Goal: Complete application form

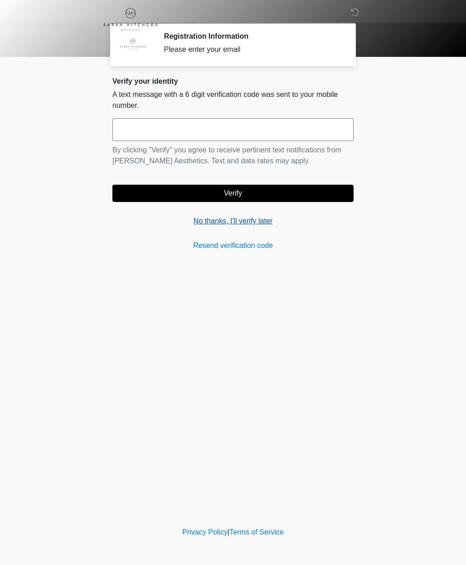
click at [223, 223] on link "No thanks, I'll verify later" at bounding box center [232, 221] width 241 height 11
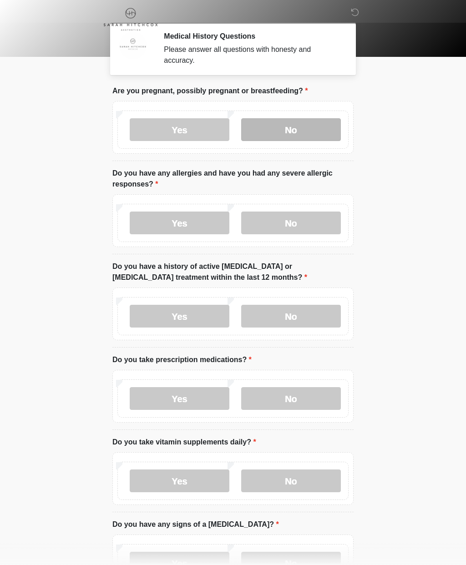
click at [307, 128] on label "No" at bounding box center [291, 129] width 100 height 23
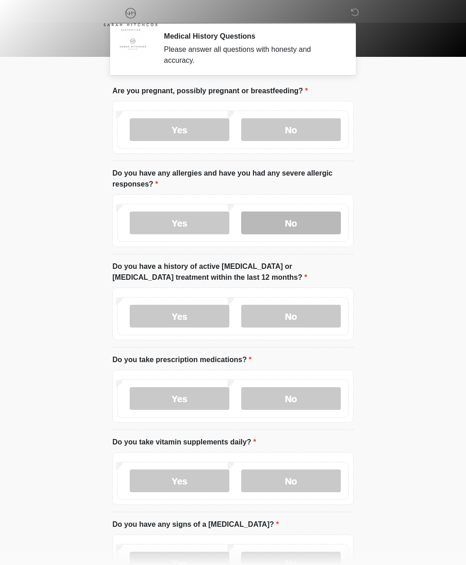
click at [310, 214] on label "No" at bounding box center [291, 223] width 100 height 23
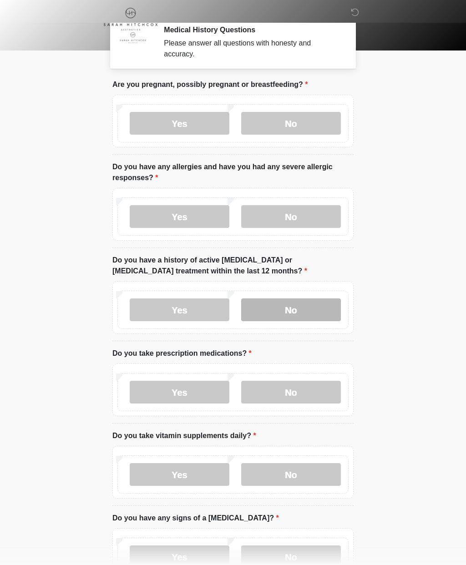
click at [322, 299] on label "No" at bounding box center [291, 310] width 100 height 23
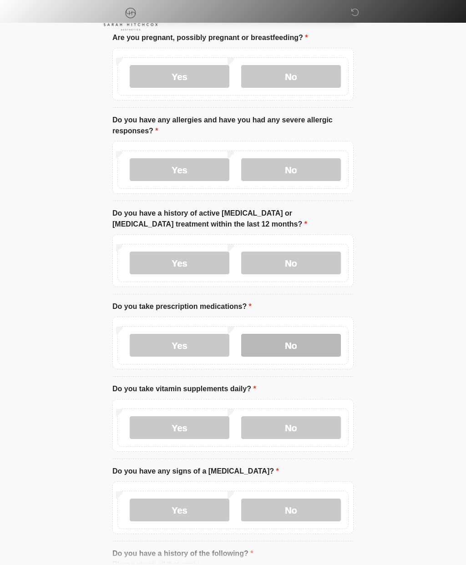
click at [320, 340] on label "No" at bounding box center [291, 346] width 100 height 23
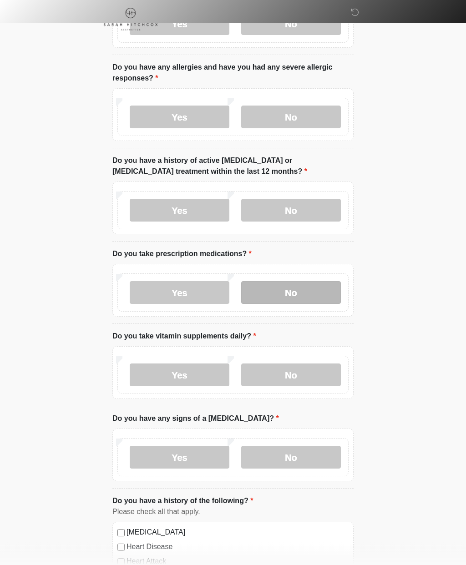
scroll to position [107, 0]
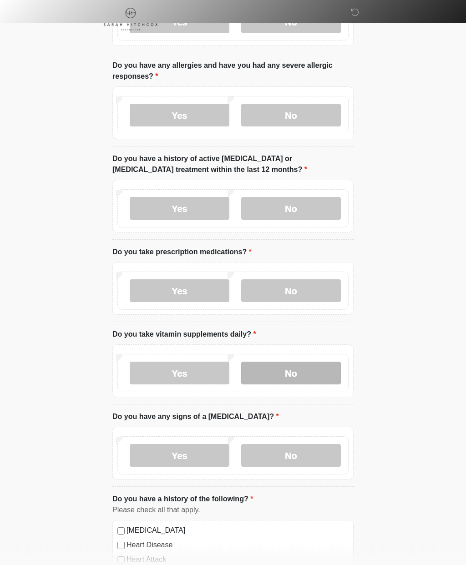
click at [326, 369] on label "No" at bounding box center [291, 373] width 100 height 23
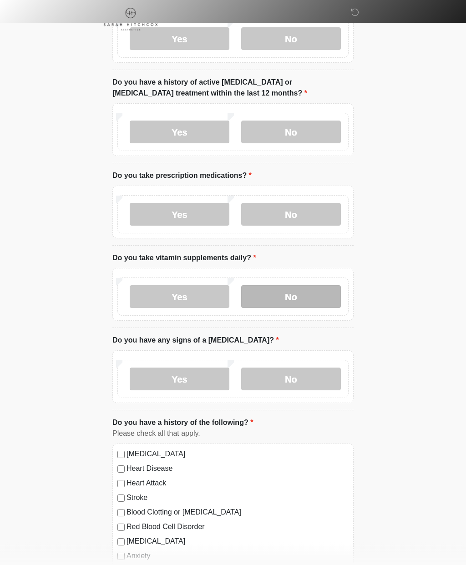
scroll to position [187, 0]
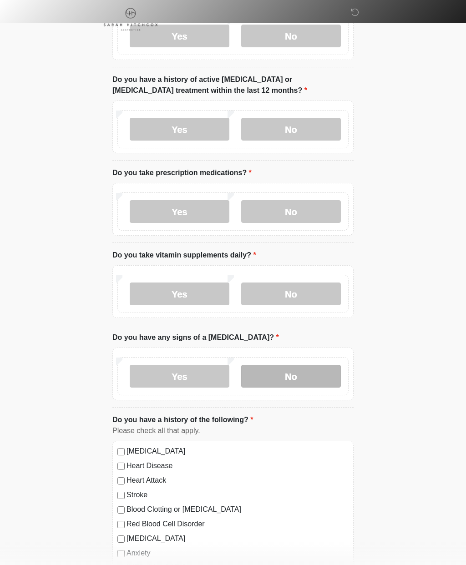
click at [325, 370] on label "No" at bounding box center [291, 376] width 100 height 23
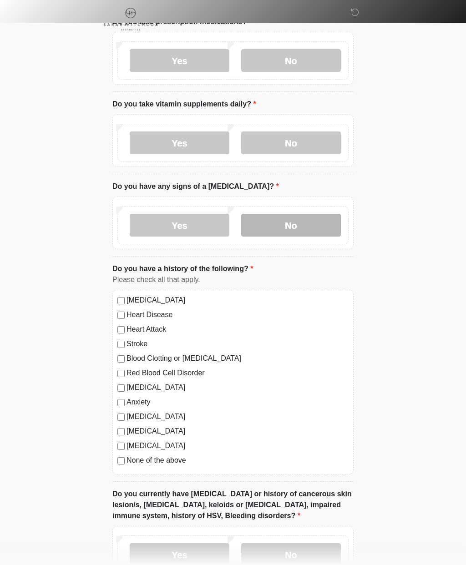
scroll to position [338, 0]
click at [168, 464] on label "None of the above" at bounding box center [238, 460] width 222 height 11
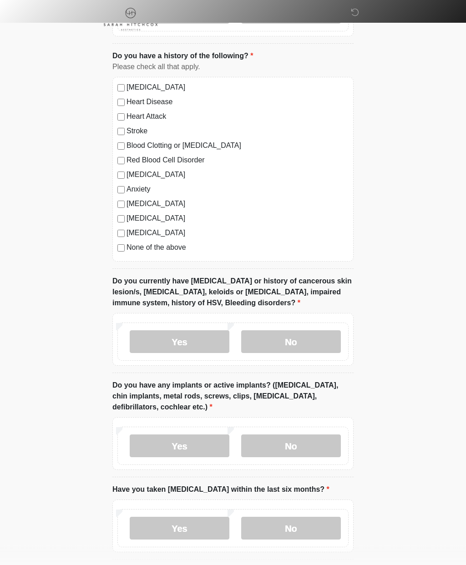
scroll to position [553, 0]
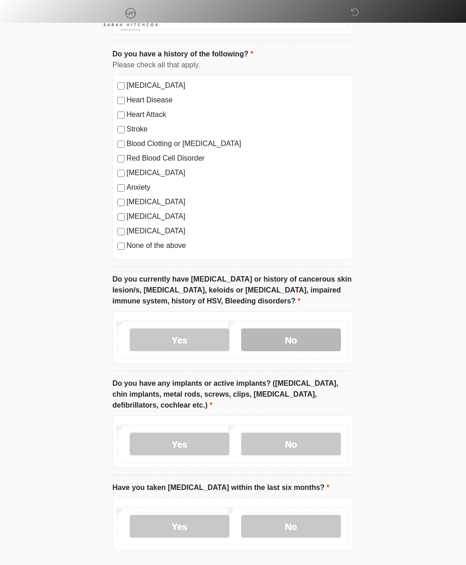
click at [319, 335] on label "No" at bounding box center [291, 340] width 100 height 23
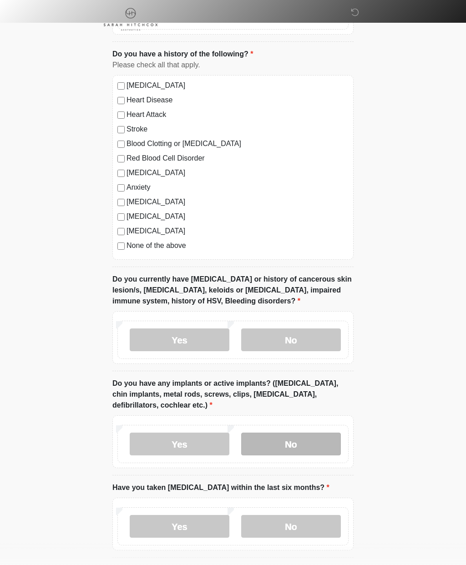
click at [315, 435] on label "No" at bounding box center [291, 444] width 100 height 23
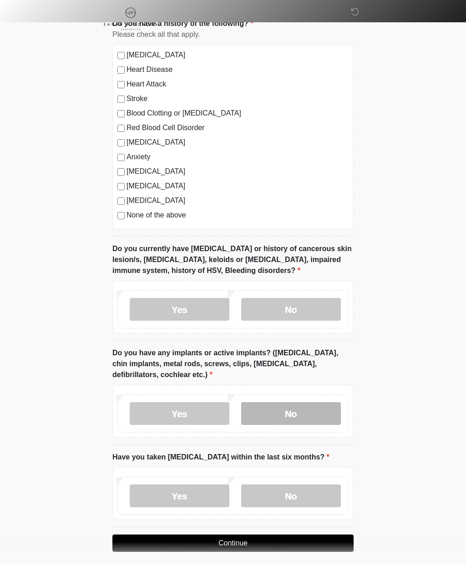
scroll to position [581, 0]
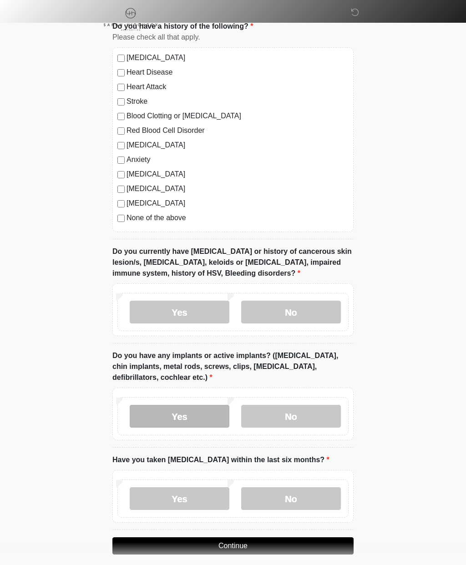
click at [208, 416] on label "Yes" at bounding box center [180, 416] width 100 height 23
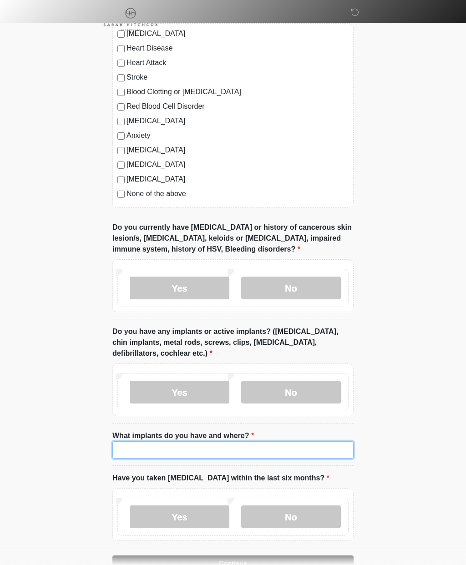
click at [307, 448] on input "What implants do you have and where?" at bounding box center [232, 450] width 241 height 17
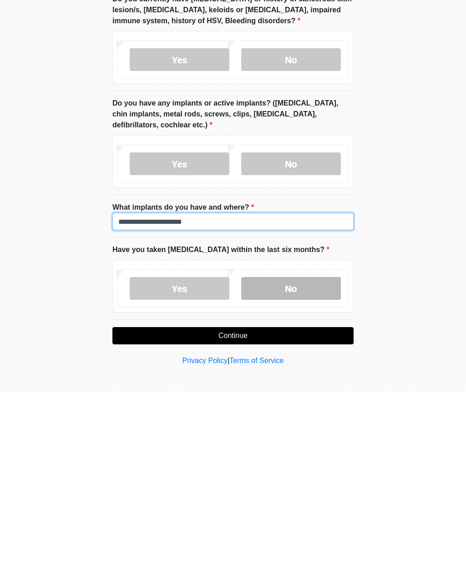
type input "**********"
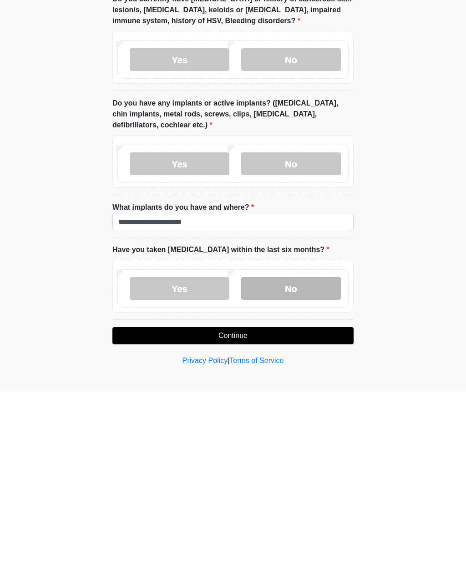
click at [317, 451] on label "No" at bounding box center [291, 462] width 100 height 23
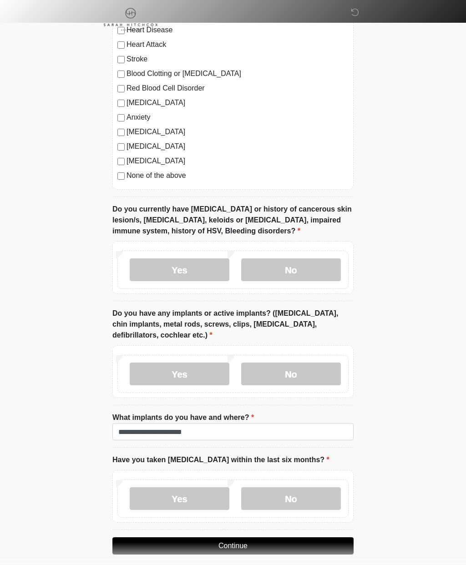
click at [312, 545] on button "Continue" at bounding box center [232, 546] width 241 height 17
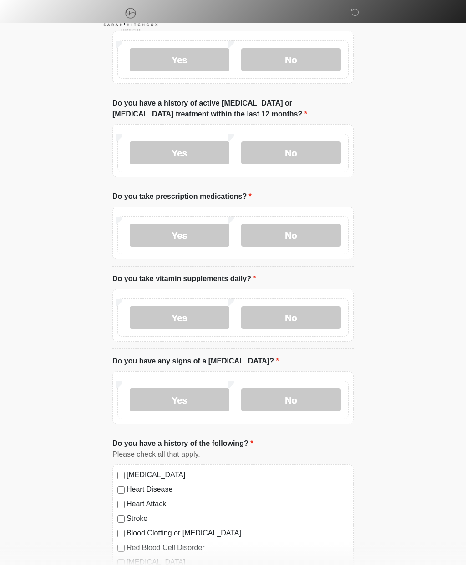
scroll to position [0, 0]
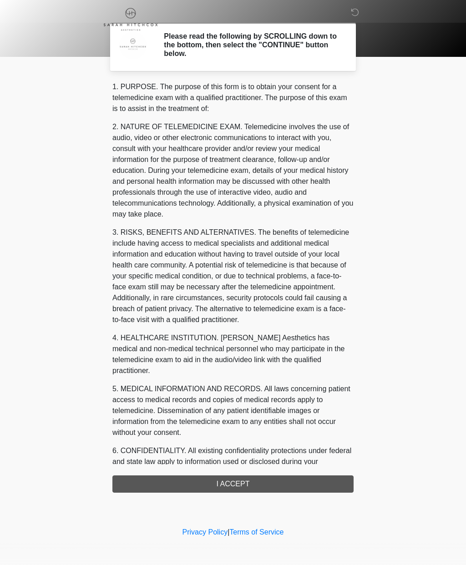
click at [288, 477] on div "1. PURPOSE. The purpose of this form is to obtain your consent for a telemedici…" at bounding box center [232, 286] width 241 height 411
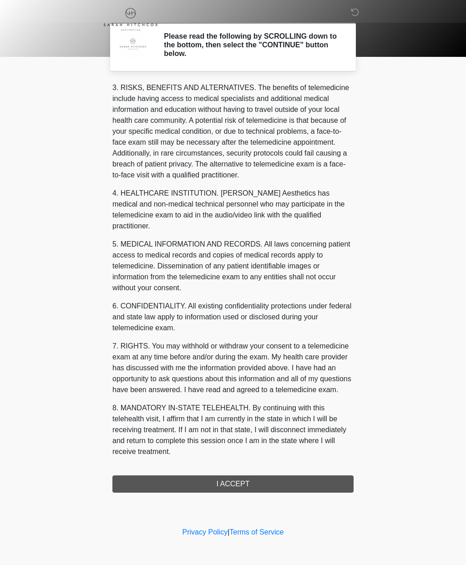
scroll to position [156, 0]
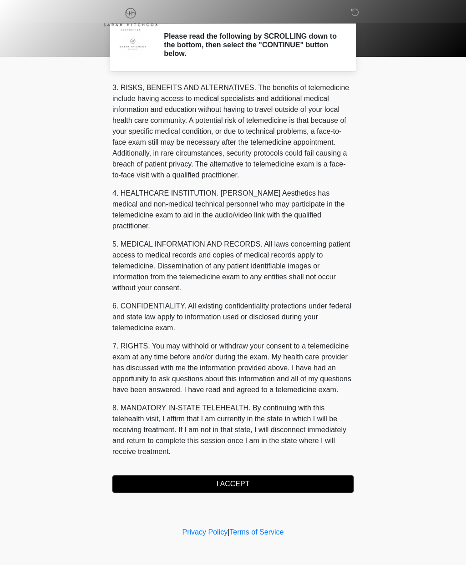
click at [260, 482] on button "I ACCEPT" at bounding box center [232, 484] width 241 height 17
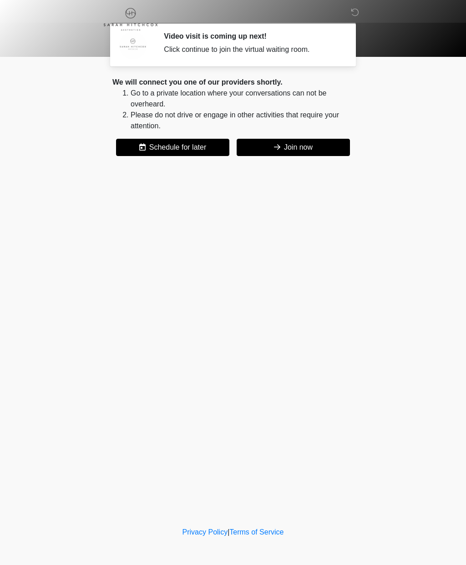
click at [340, 141] on button "Join now" at bounding box center [293, 147] width 113 height 17
